Goal: Task Accomplishment & Management: Manage account settings

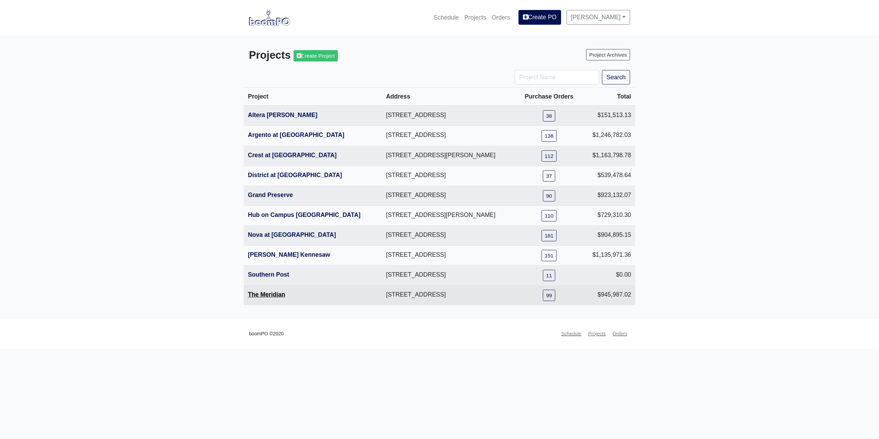
click at [272, 294] on link "The Meridian" at bounding box center [266, 294] width 37 height 7
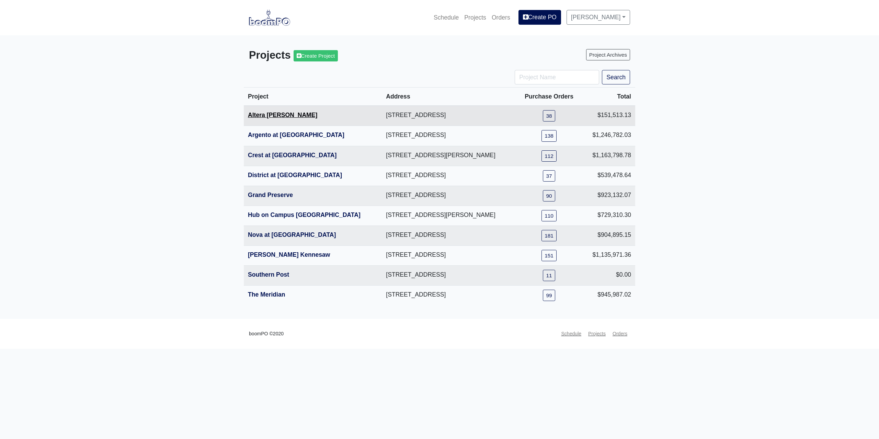
click at [272, 117] on link "Altera [PERSON_NAME]" at bounding box center [282, 115] width 69 height 7
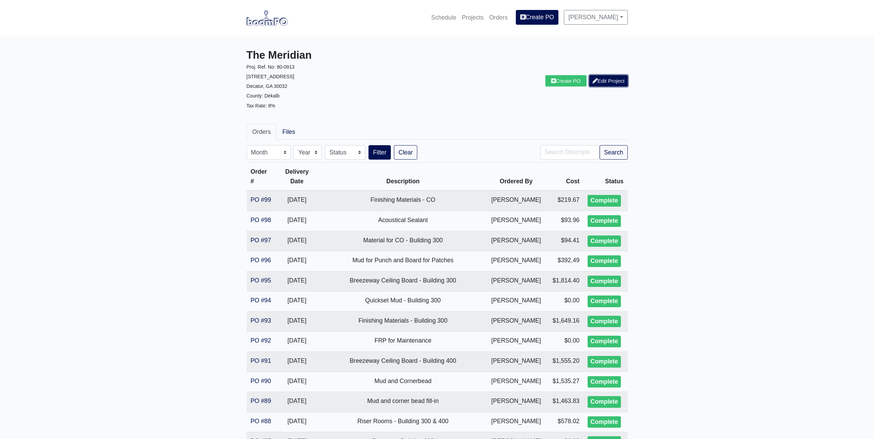
click at [613, 80] on link "Edit Project" at bounding box center [608, 80] width 38 height 11
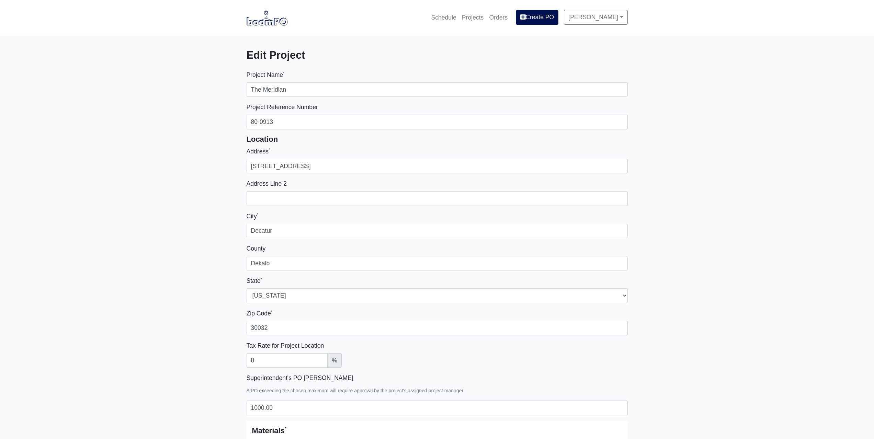
select select
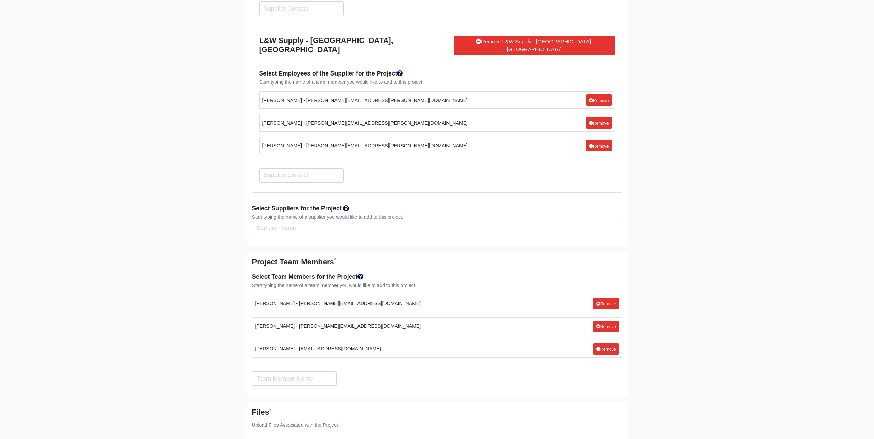
scroll to position [1601, 0]
